Goal: Navigation & Orientation: Find specific page/section

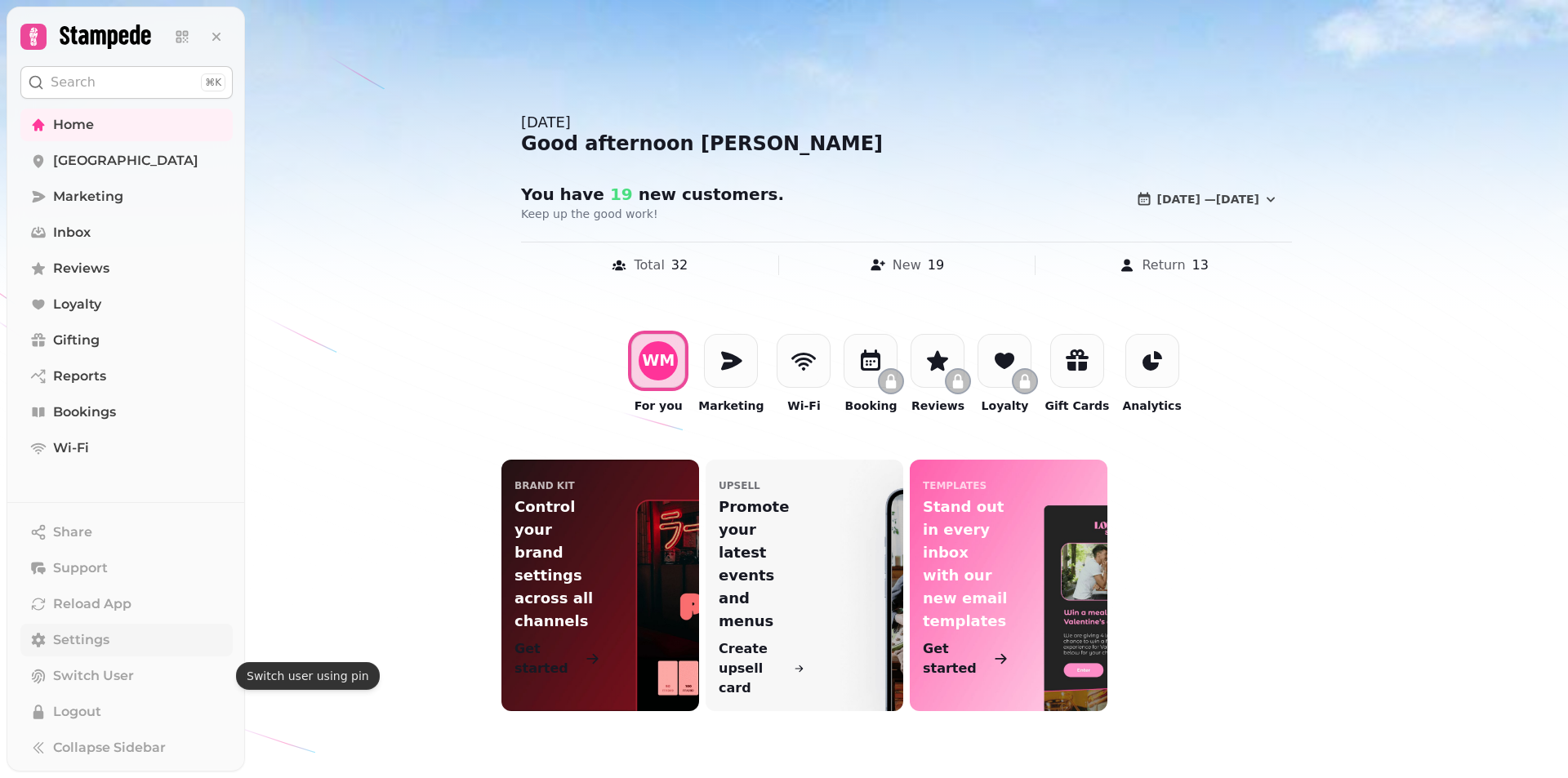
click at [74, 643] on span "Settings" at bounding box center [81, 641] width 56 height 20
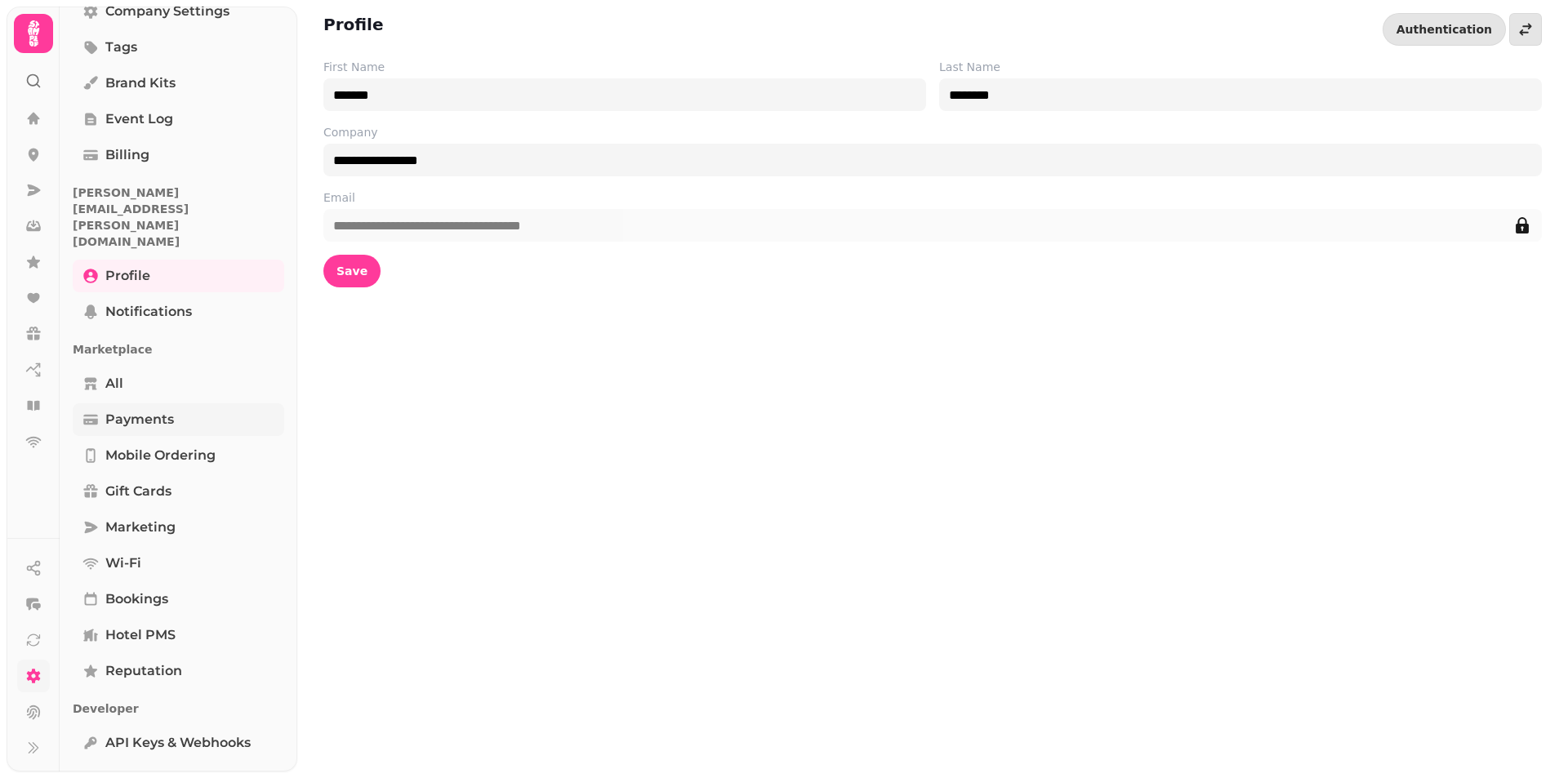
scroll to position [201, 0]
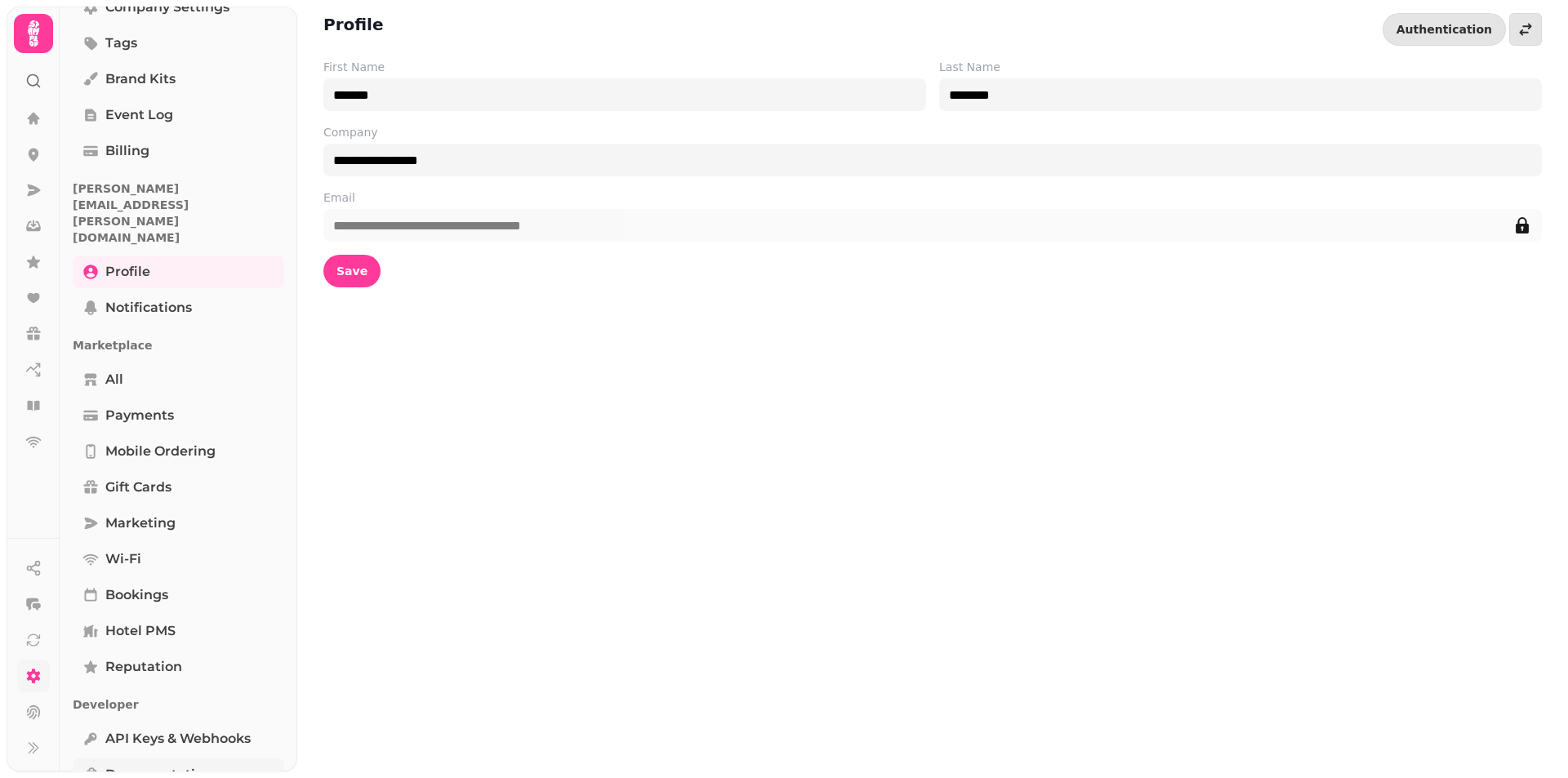
click at [168, 765] on span "Documentation" at bounding box center [159, 775] width 107 height 20
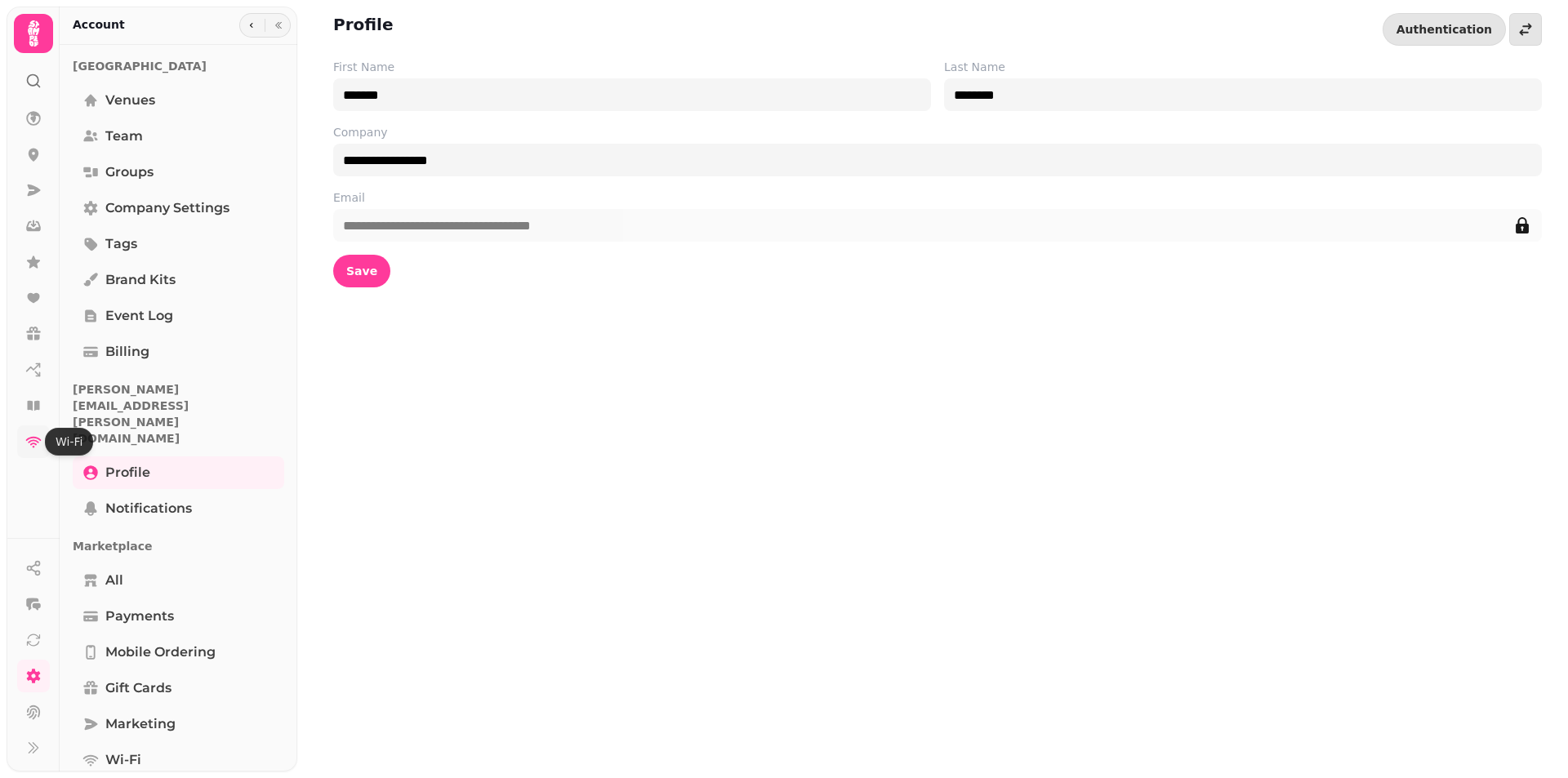
click at [33, 442] on icon at bounding box center [34, 442] width 16 height 16
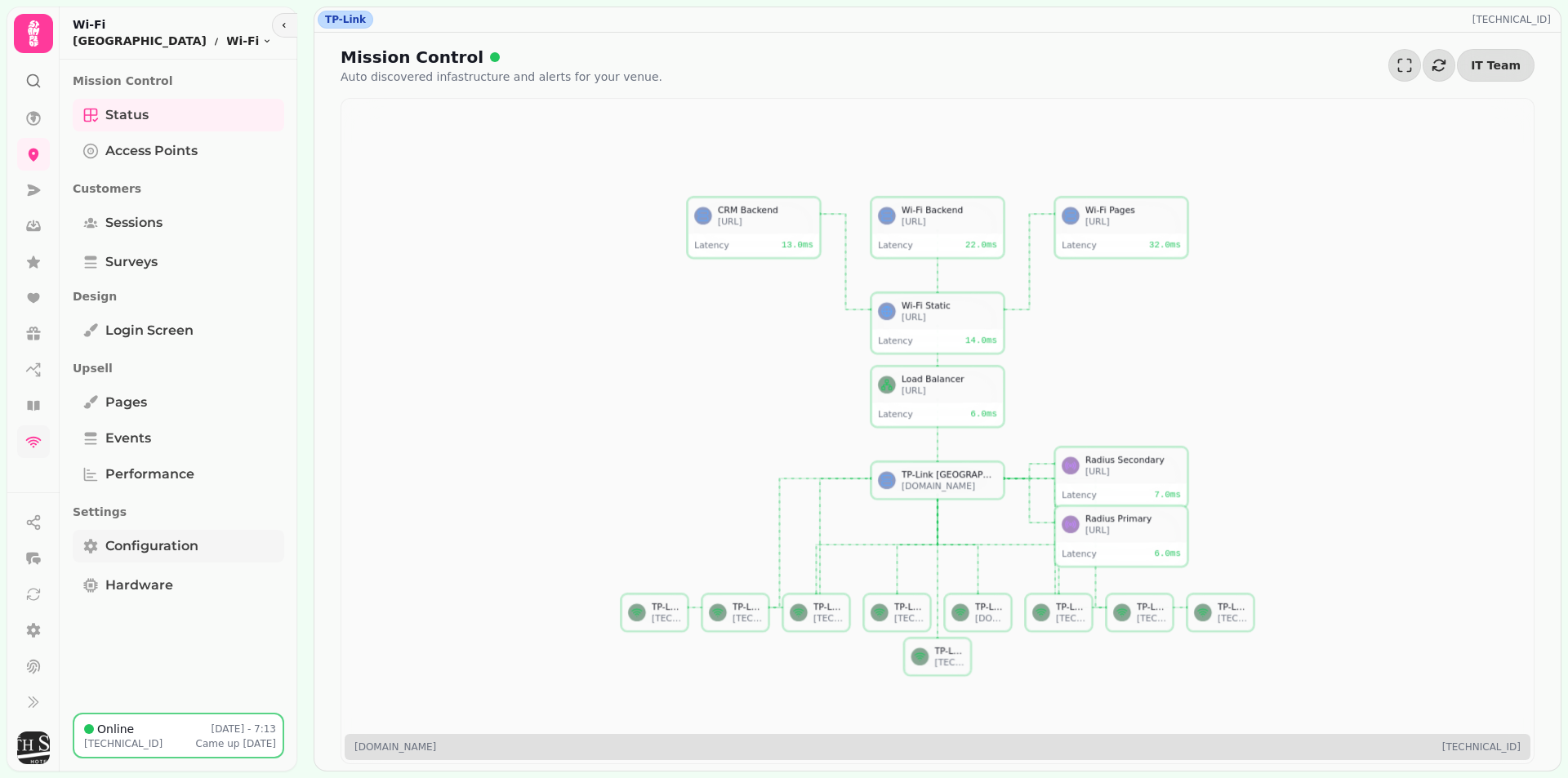
click at [136, 543] on span "Configuration" at bounding box center [152, 547] width 93 height 20
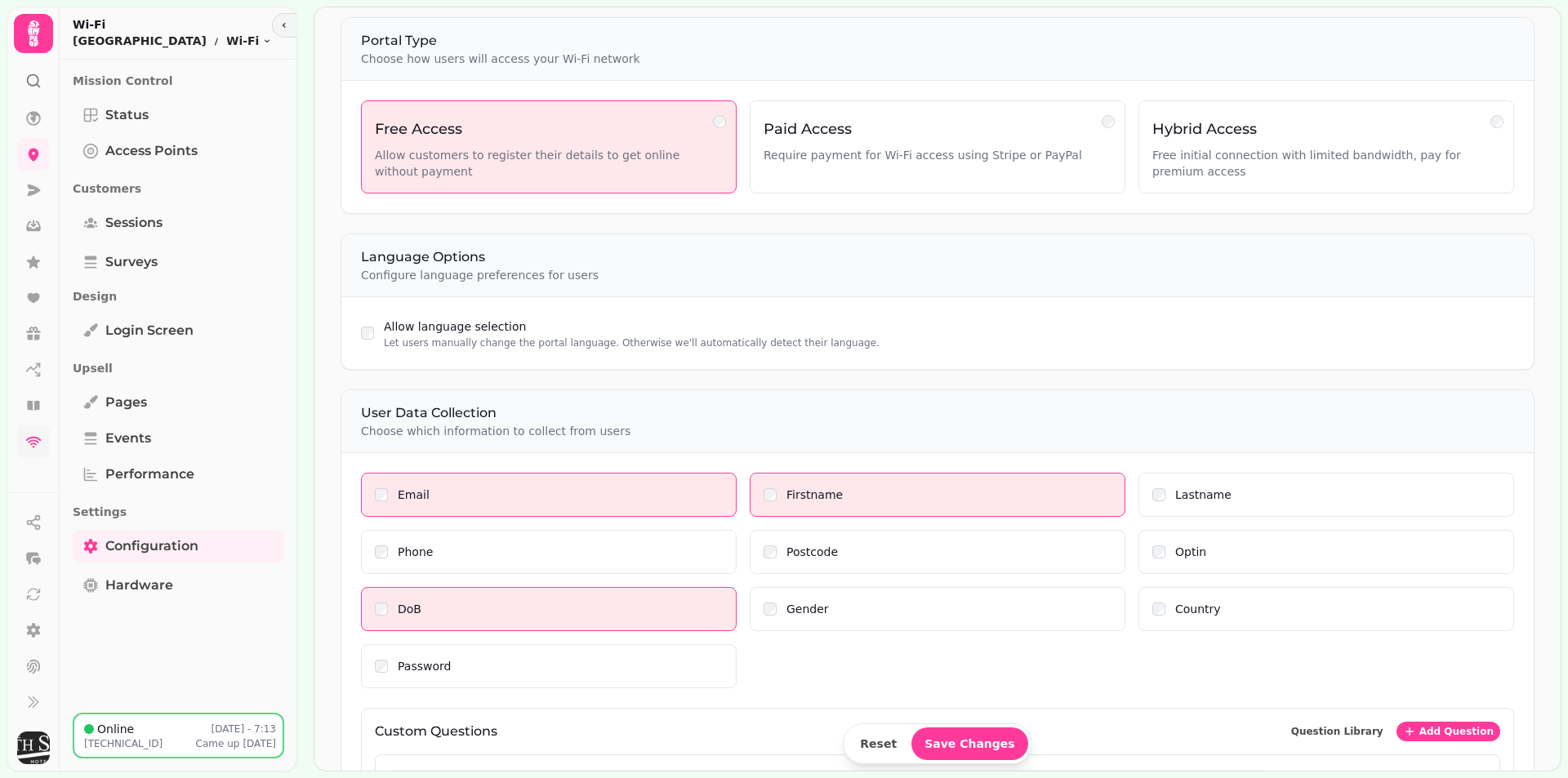
scroll to position [327, 0]
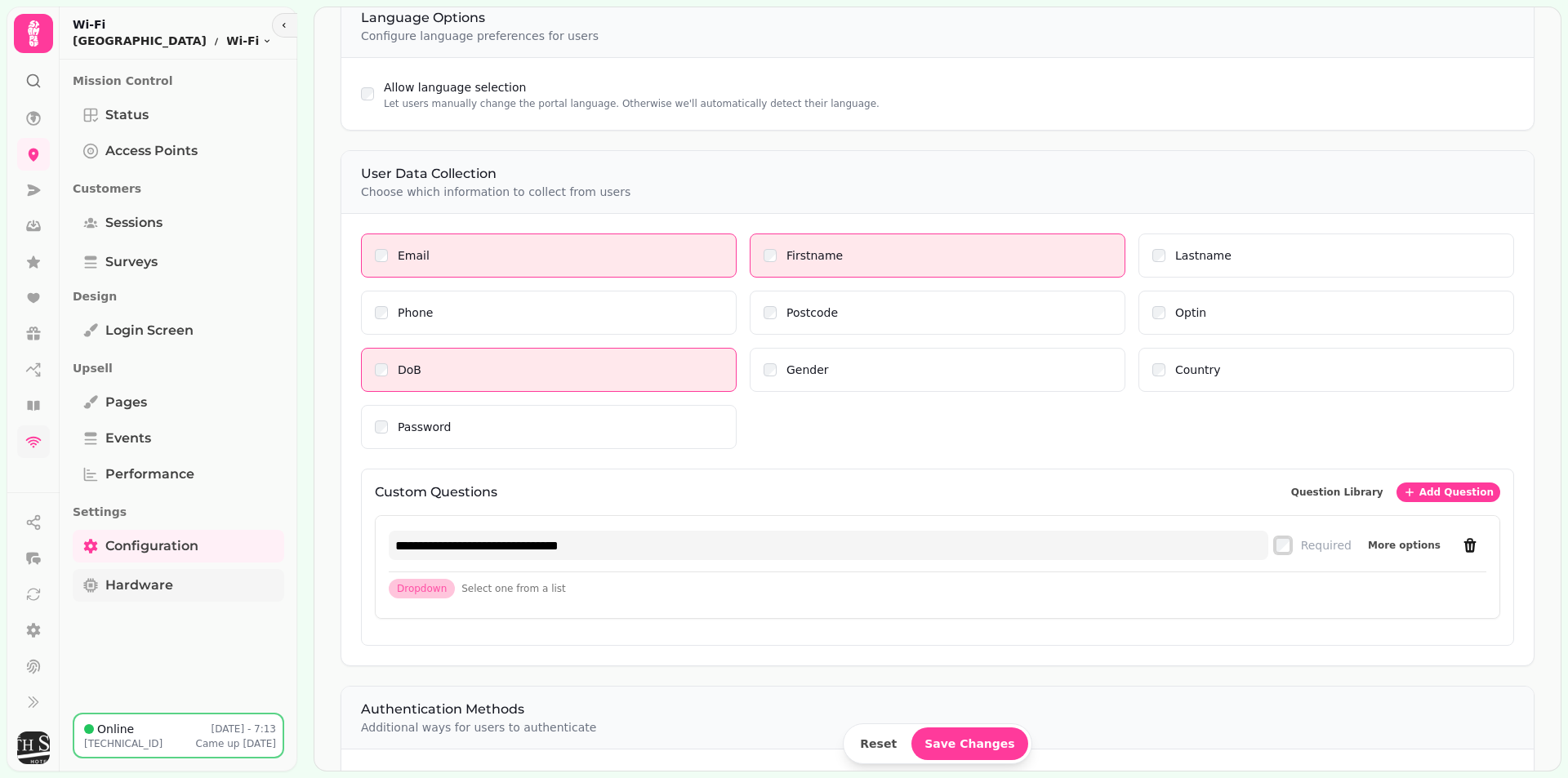
click at [134, 586] on span "Hardware" at bounding box center [139, 586] width 68 height 20
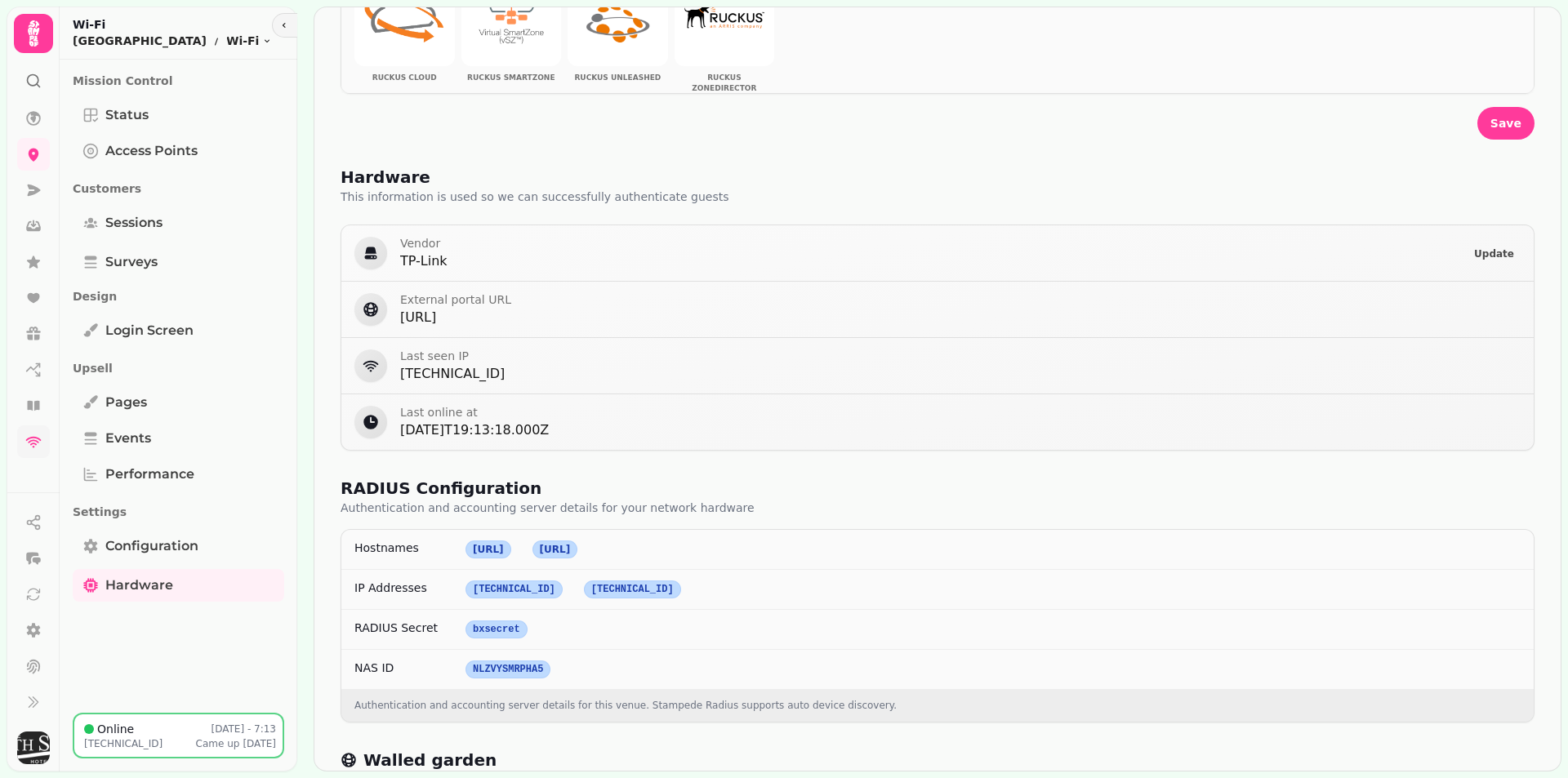
scroll to position [545, 0]
